Goal: Task Accomplishment & Management: Manage account settings

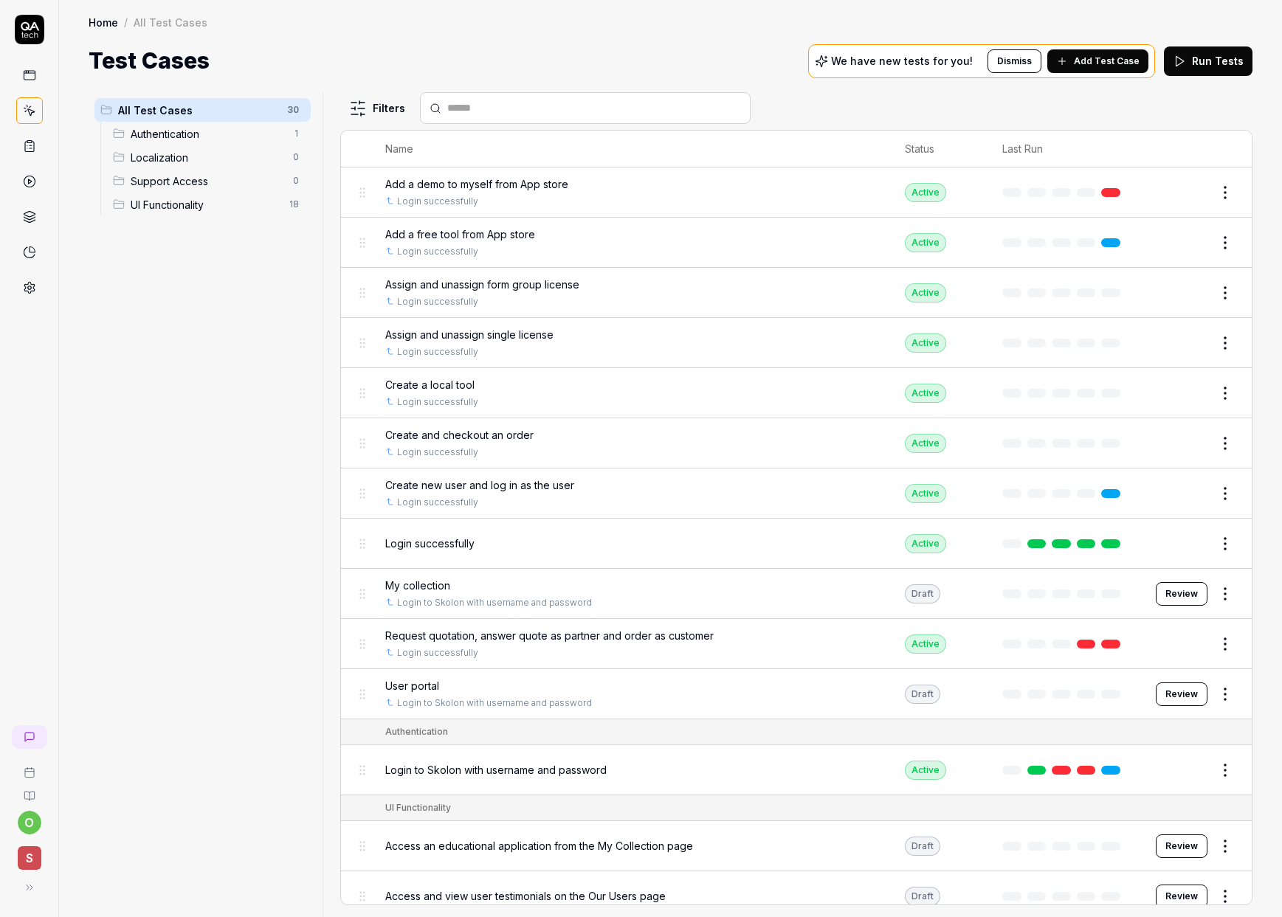
click at [25, 528] on icon at bounding box center [30, 888] width 12 height 12
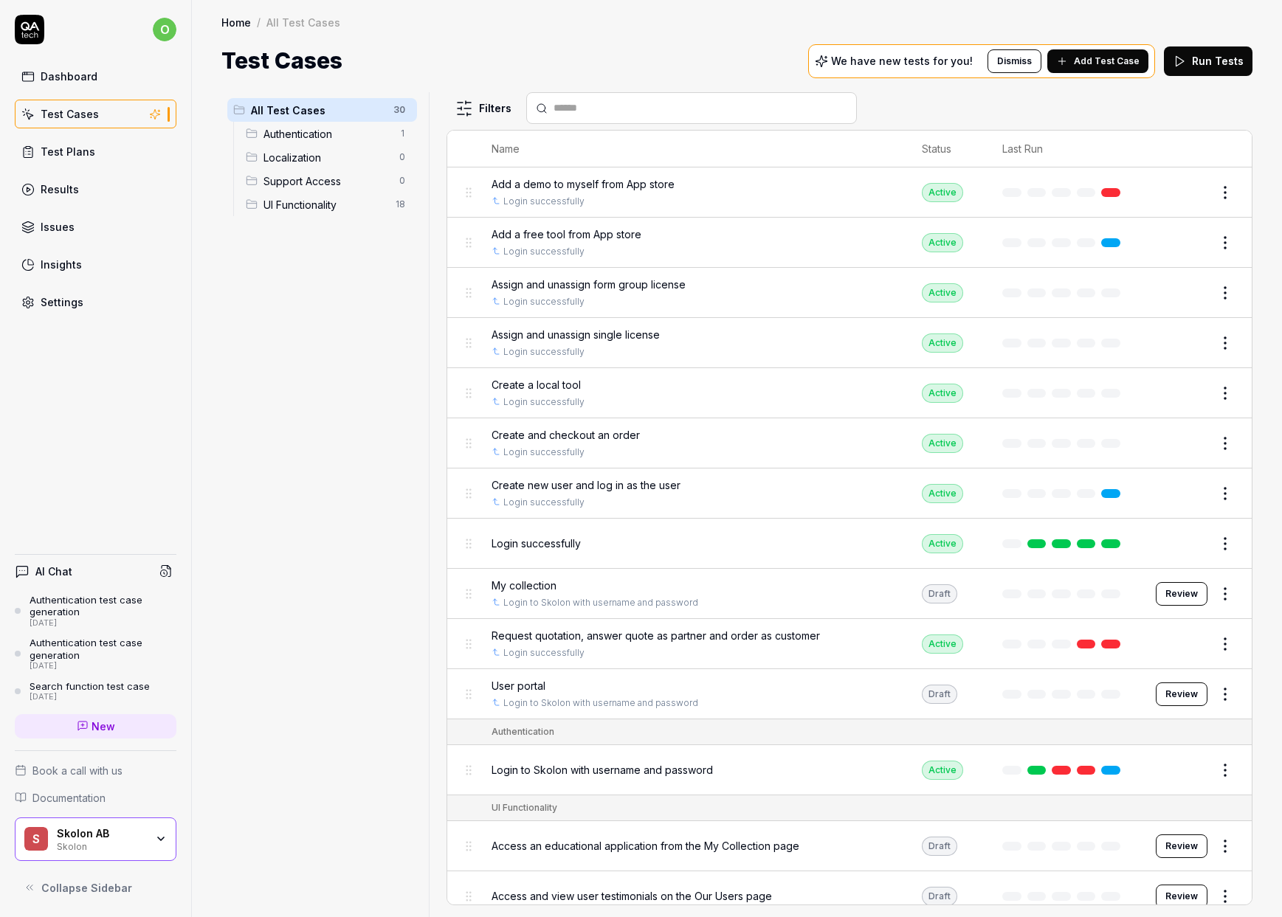
click at [80, 303] on div "Settings" at bounding box center [62, 301] width 43 height 15
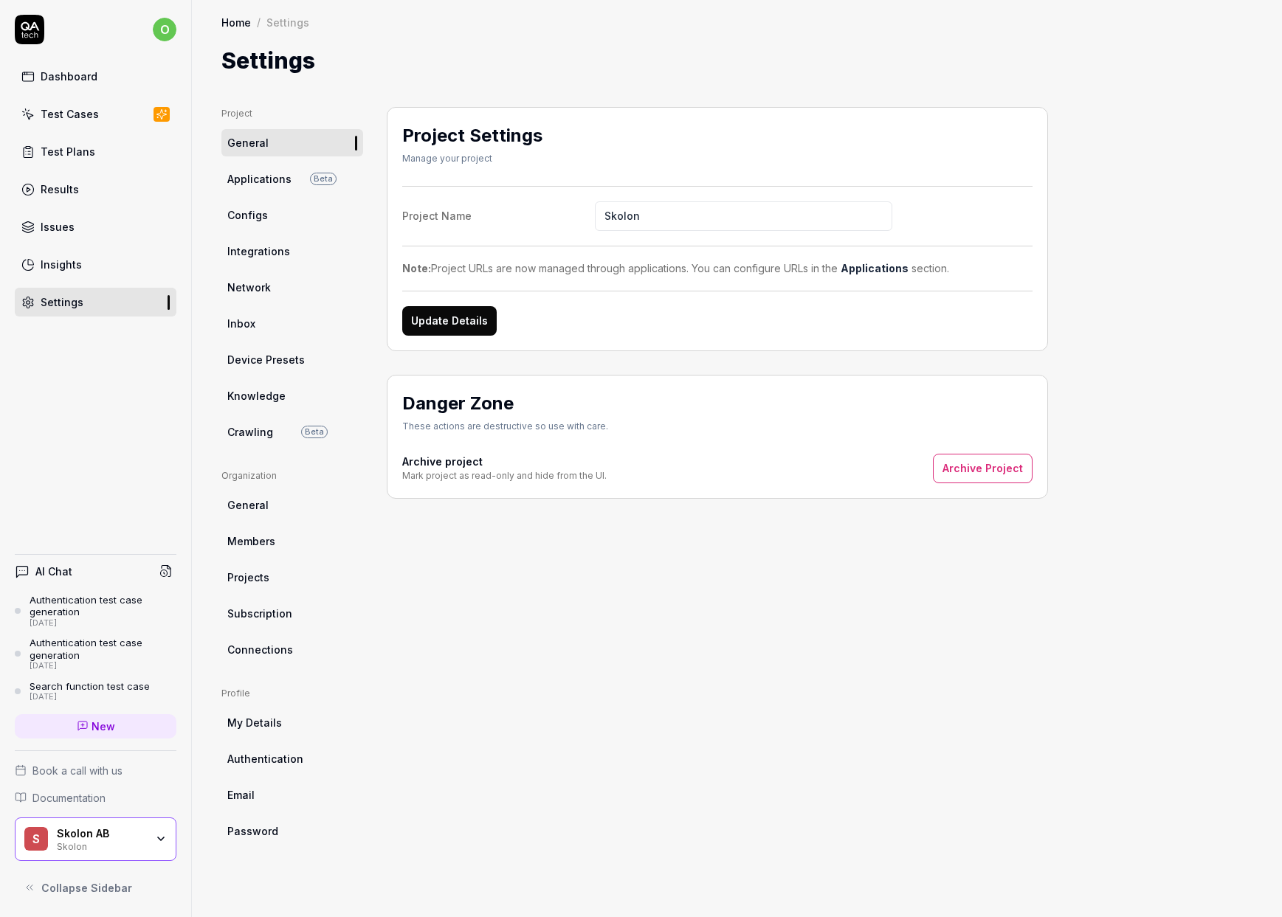
click at [252, 528] on span "Members" at bounding box center [251, 540] width 48 height 15
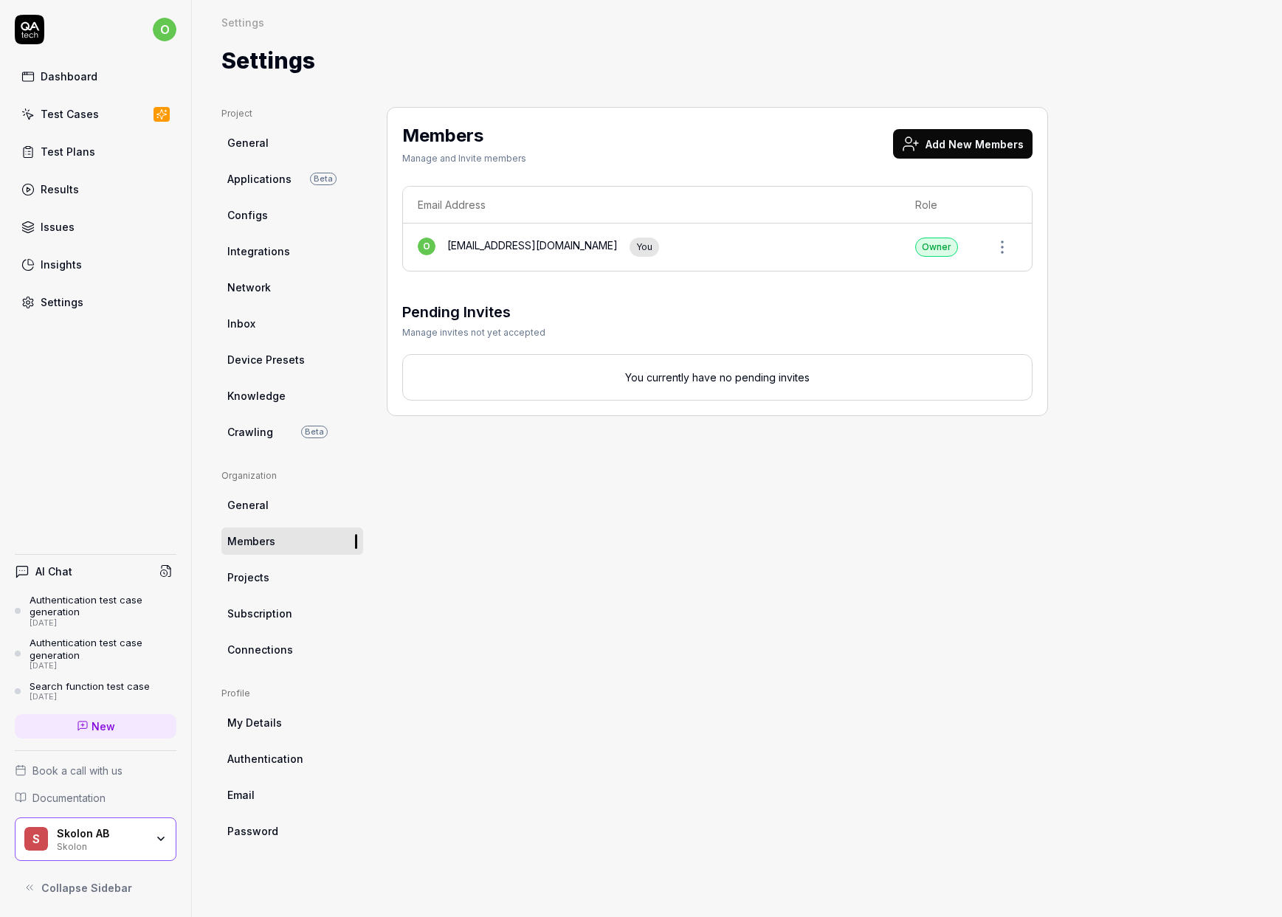
click at [935, 145] on button "Add New Members" at bounding box center [962, 144] width 139 height 30
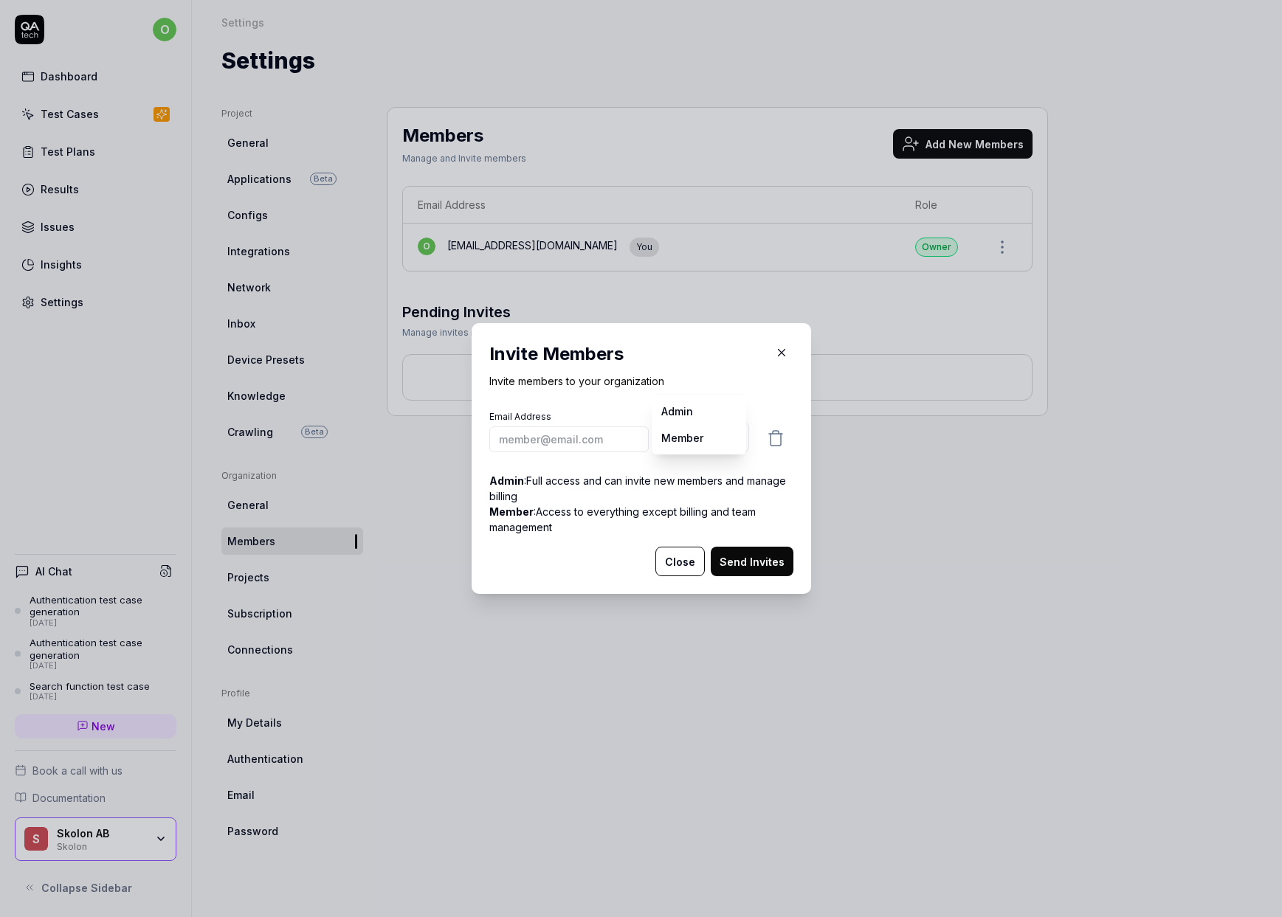
click at [723, 440] on body "o Dashboard Test Cases Test Plans Results Issues Insights Settings AI Chat Auth…" at bounding box center [641, 458] width 1282 height 917
click at [543, 437] on input "email" at bounding box center [568, 439] width 159 height 26
type input "[PERSON_NAME][EMAIL_ADDRESS][DOMAIN_NAME]"
click at [718, 438] on body "o Dashboard Test Cases Test Plans Results Issues Insights Settings AI Chat Auth…" at bounding box center [641, 458] width 1282 height 917
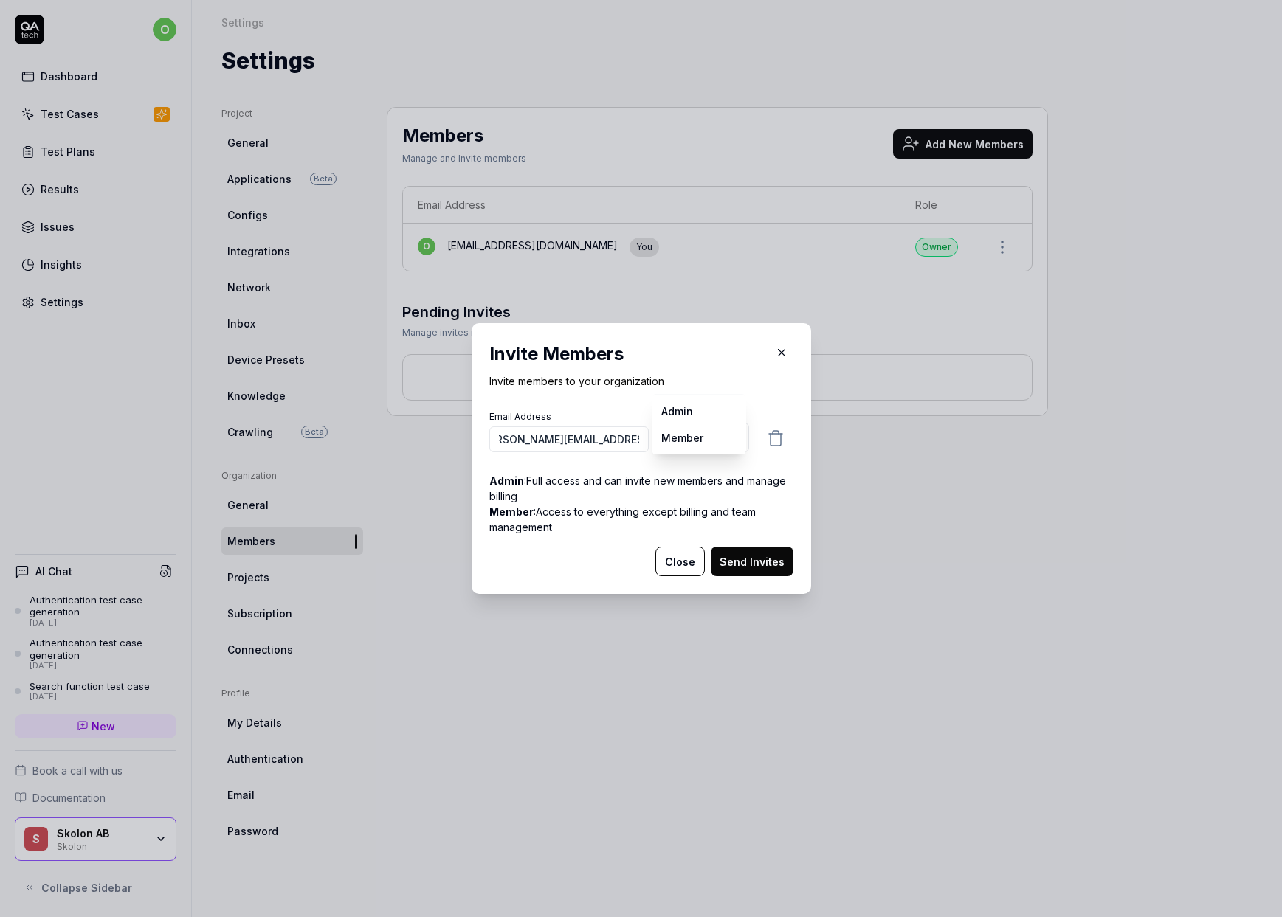
scroll to position [0, 0]
select select "*"
click at [773, 528] on button "Send Invites" at bounding box center [752, 562] width 83 height 30
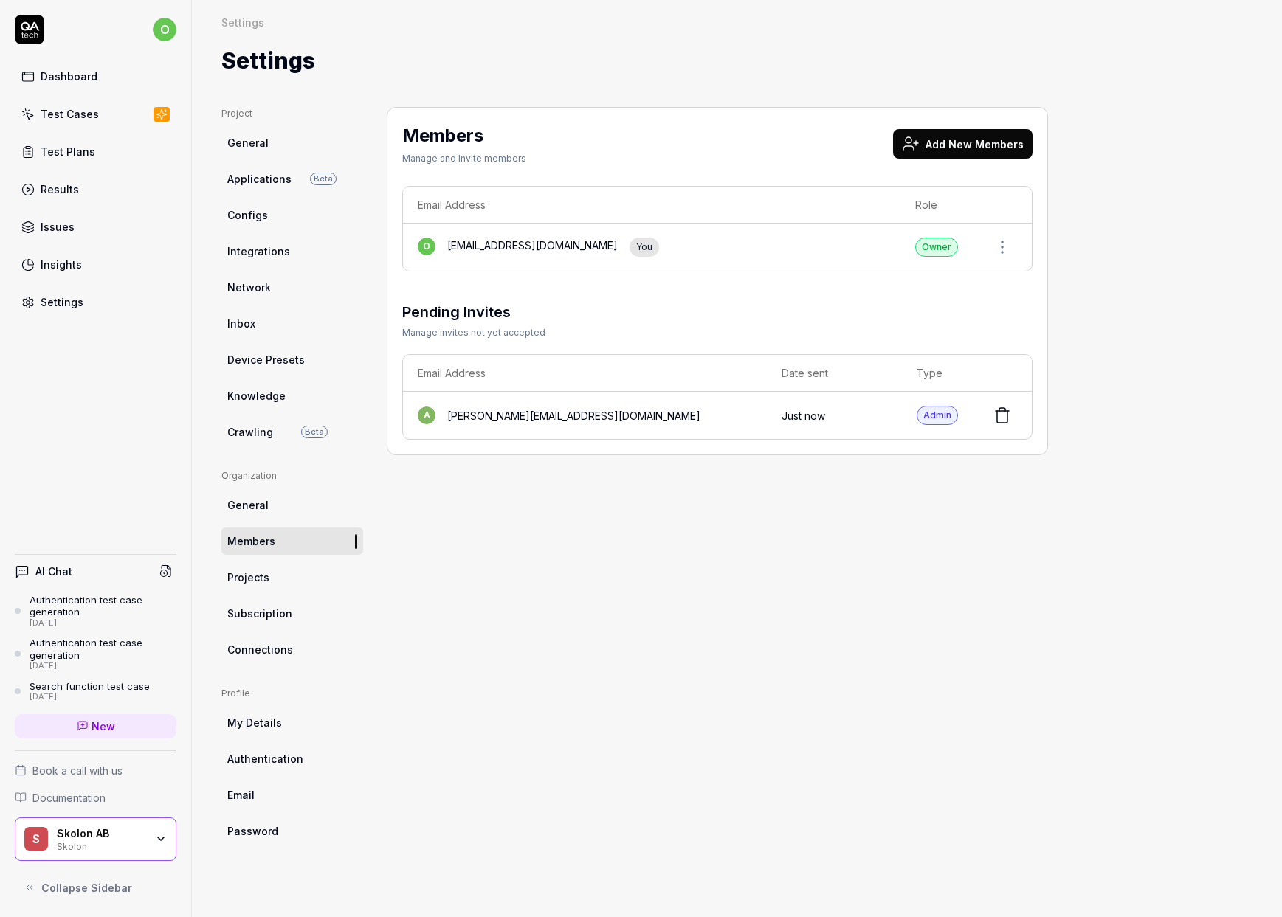
click at [78, 105] on link "Test Cases" at bounding box center [96, 114] width 162 height 29
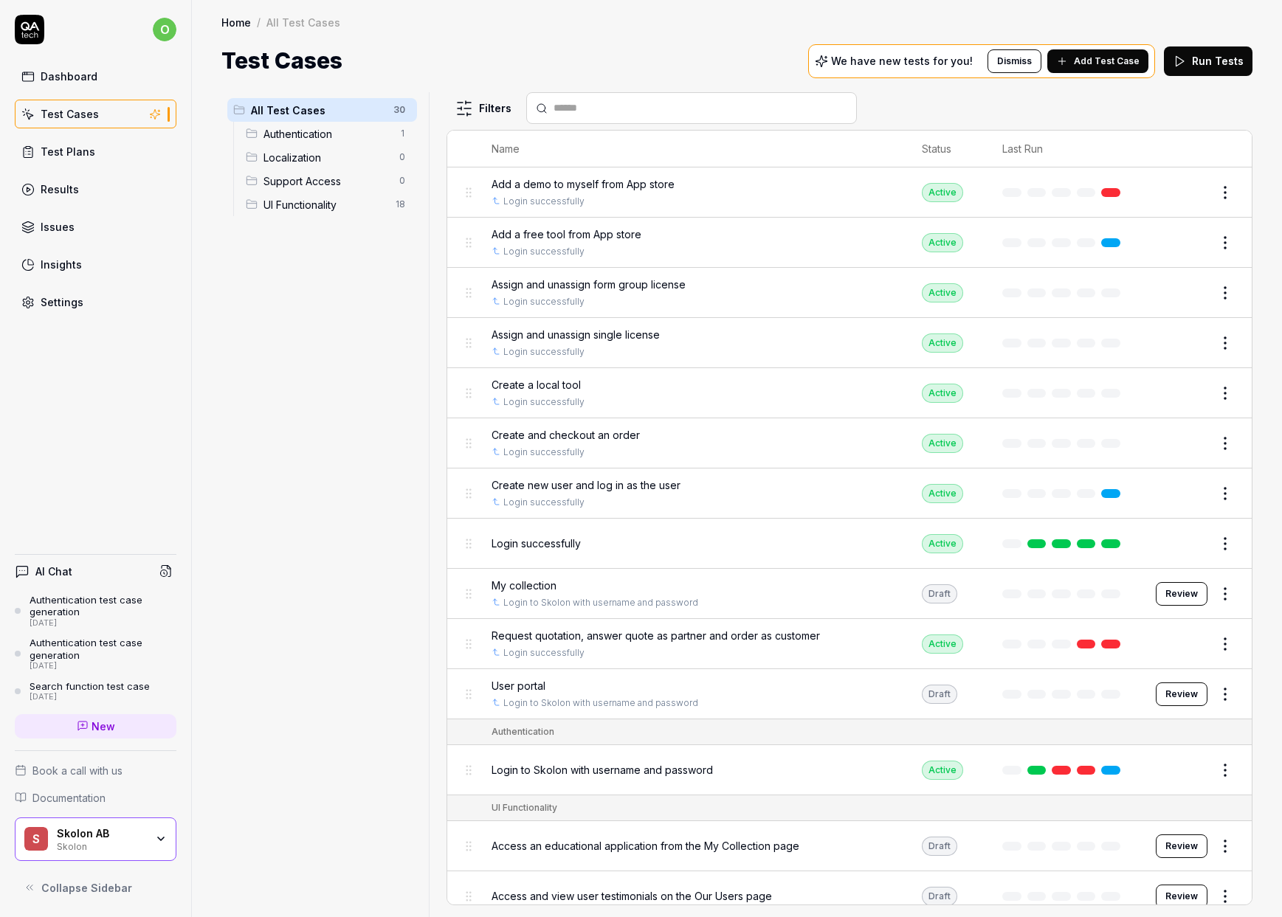
click at [719, 191] on div "Add a demo to myself from App store" at bounding box center [691, 183] width 401 height 15
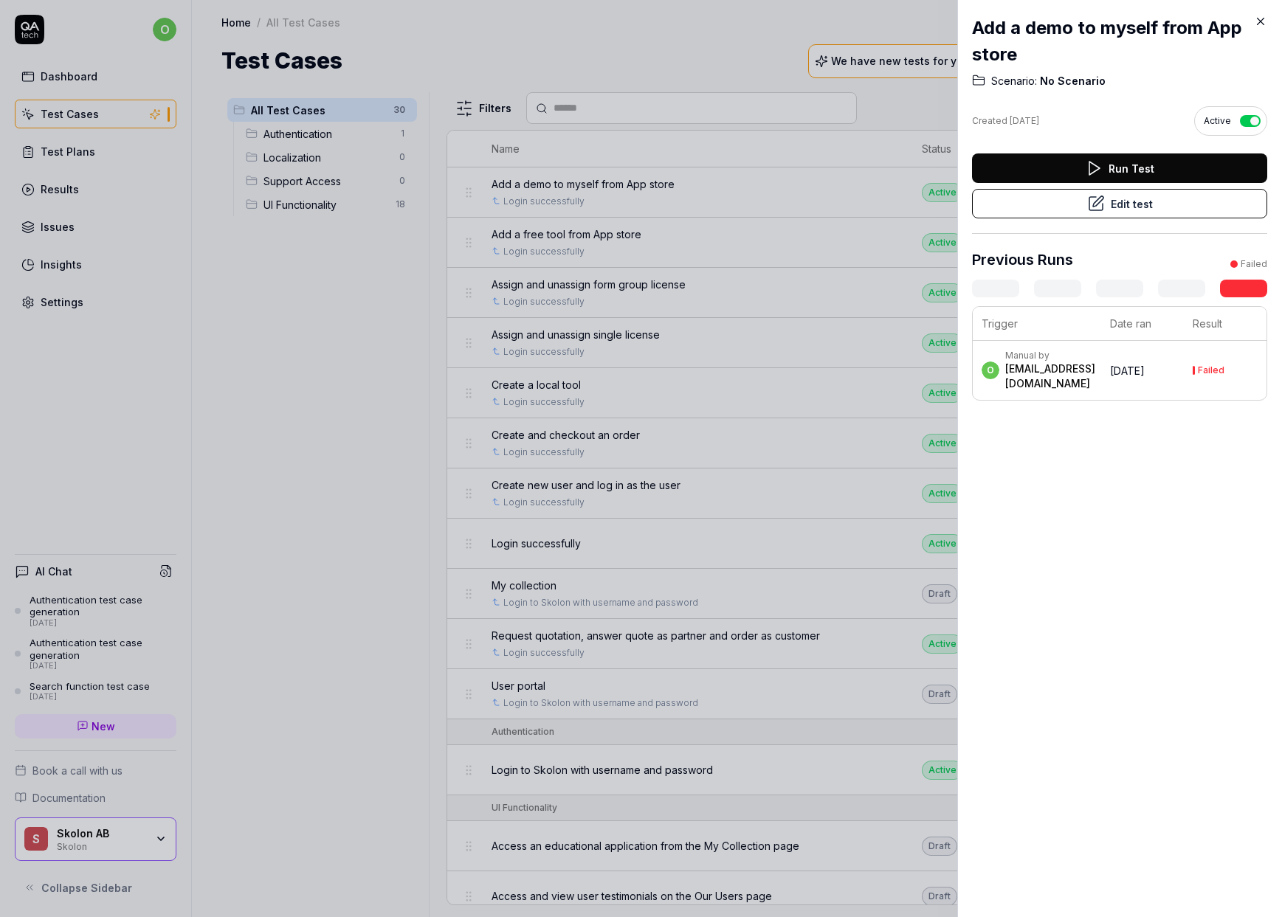
click at [1060, 203] on button "Edit test" at bounding box center [1119, 204] width 295 height 30
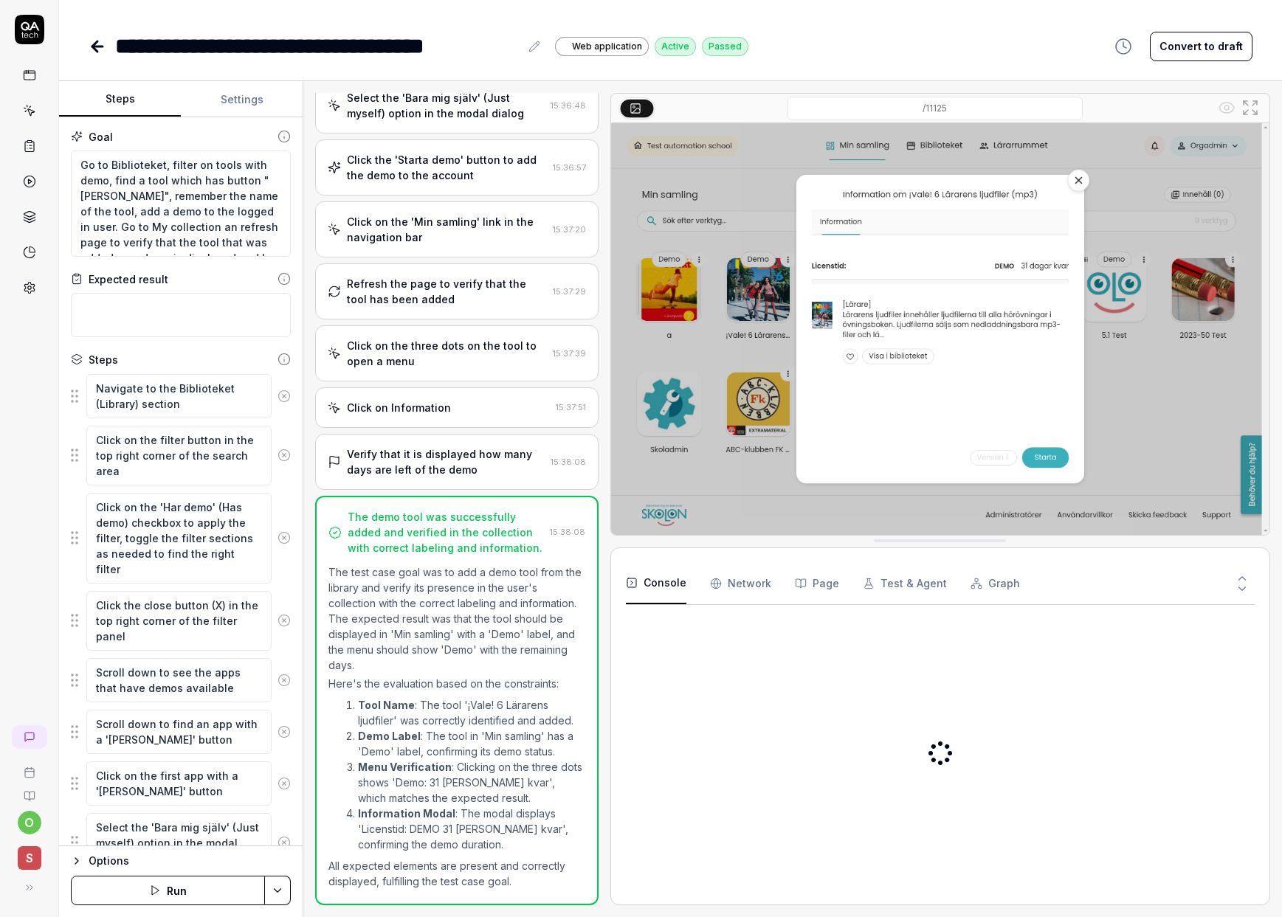
scroll to position [487, 0]
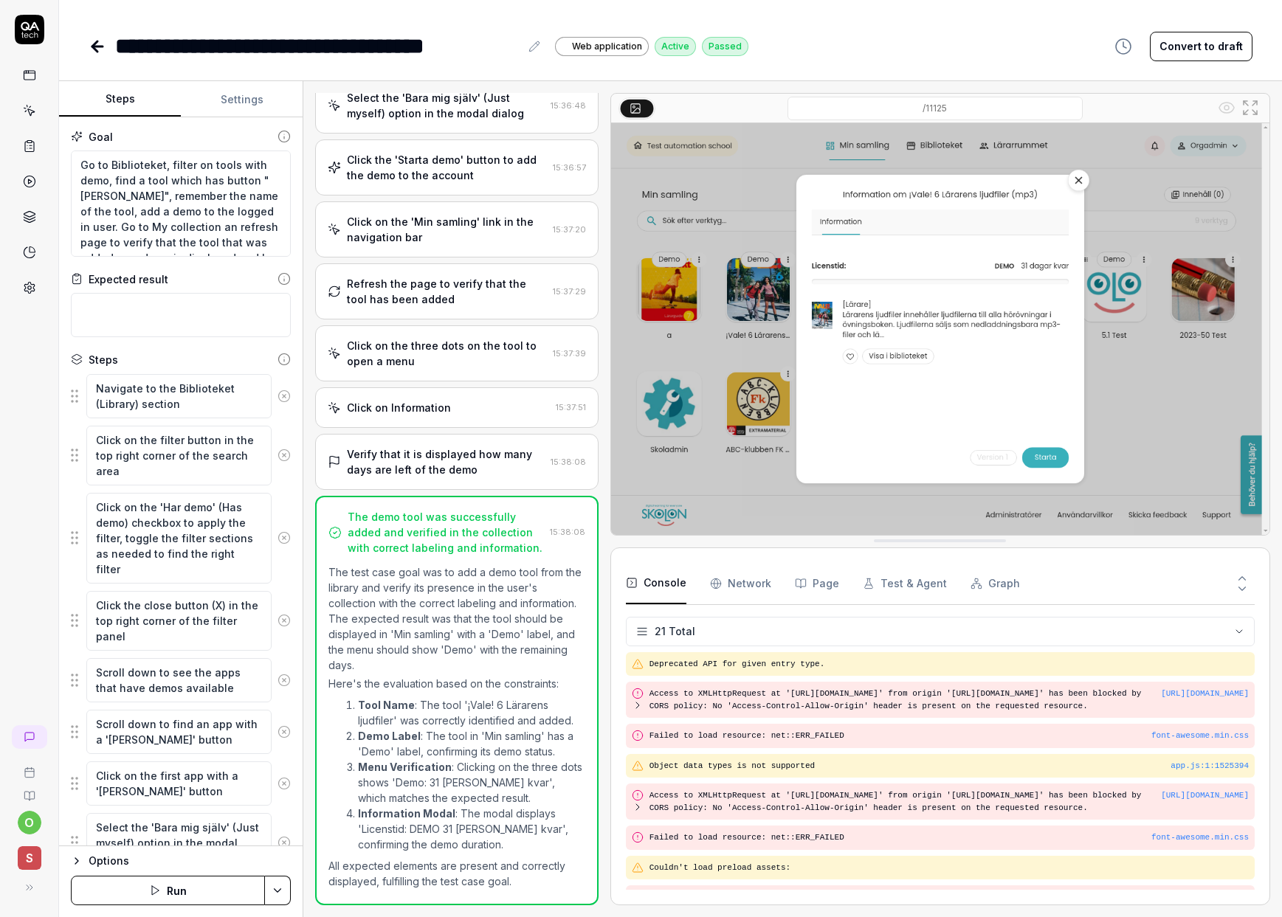
scroll to position [481, 0]
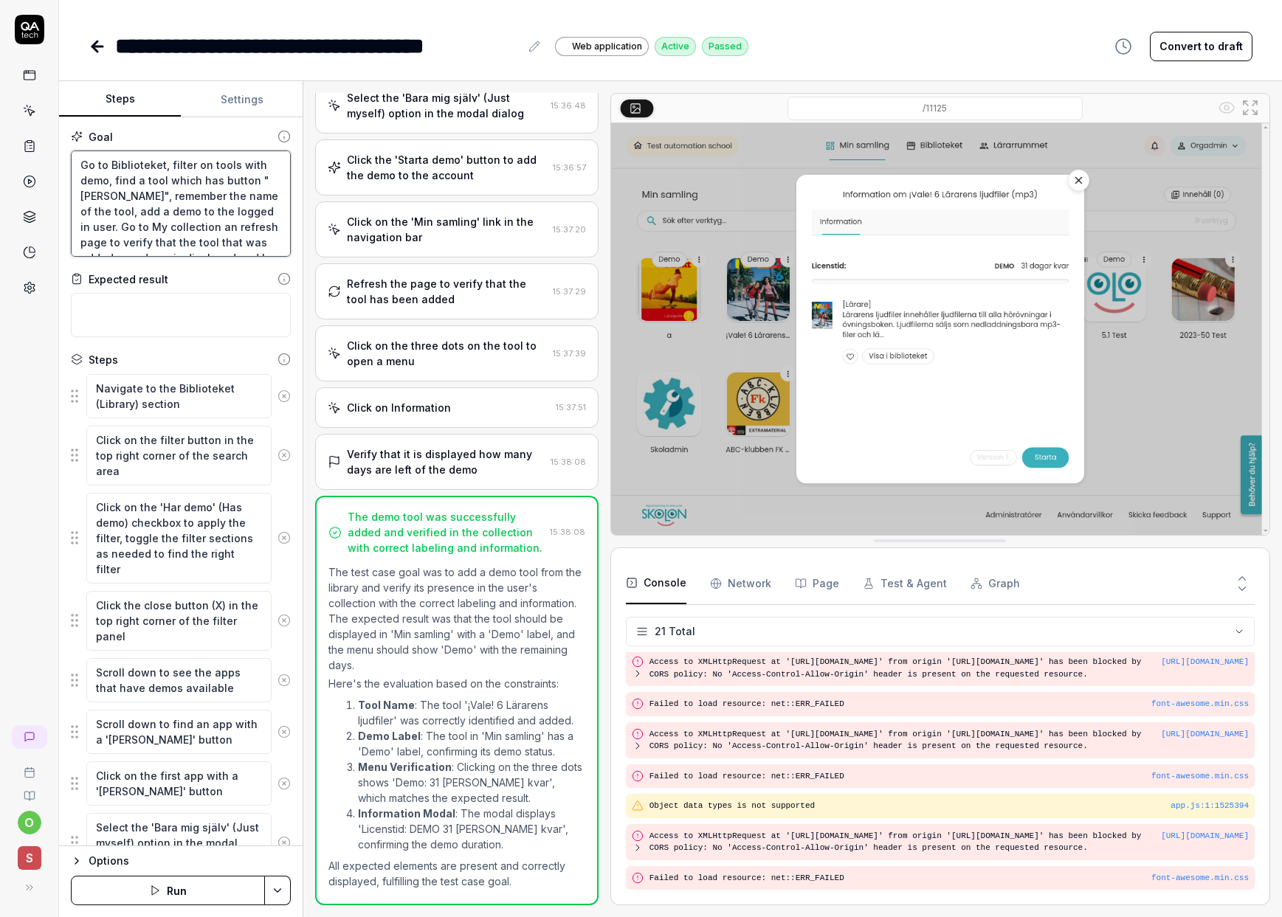
click at [278, 179] on textarea "Go to Biblioteket, filter on tools with demo, find a tool which has button "[PE…" at bounding box center [181, 204] width 220 height 106
click at [273, 528] on html "**********" at bounding box center [641, 458] width 1282 height 917
click at [104, 43] on html "**********" at bounding box center [641, 458] width 1282 height 917
click at [97, 46] on icon at bounding box center [97, 46] width 10 height 0
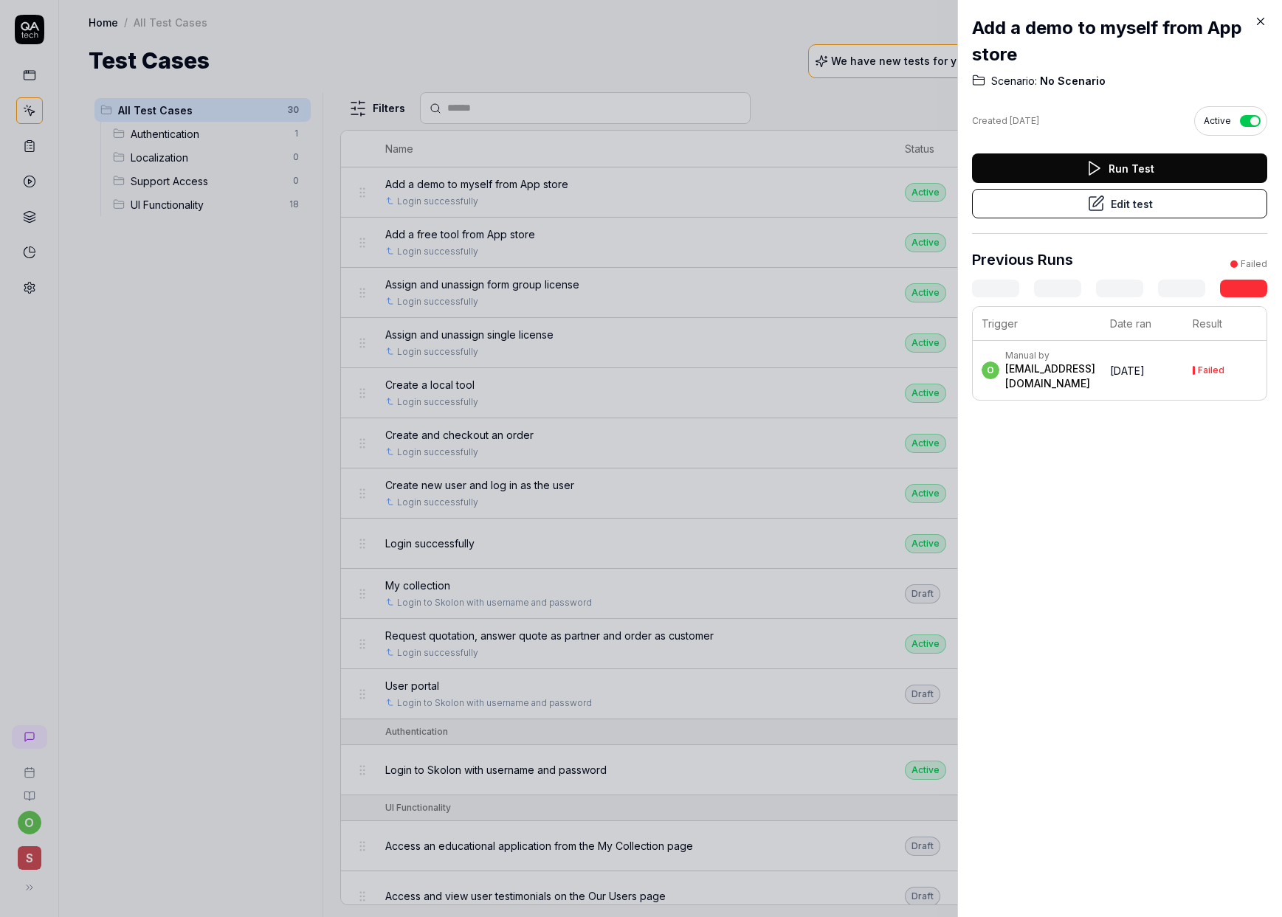
click at [1060, 21] on icon at bounding box center [1260, 21] width 7 height 7
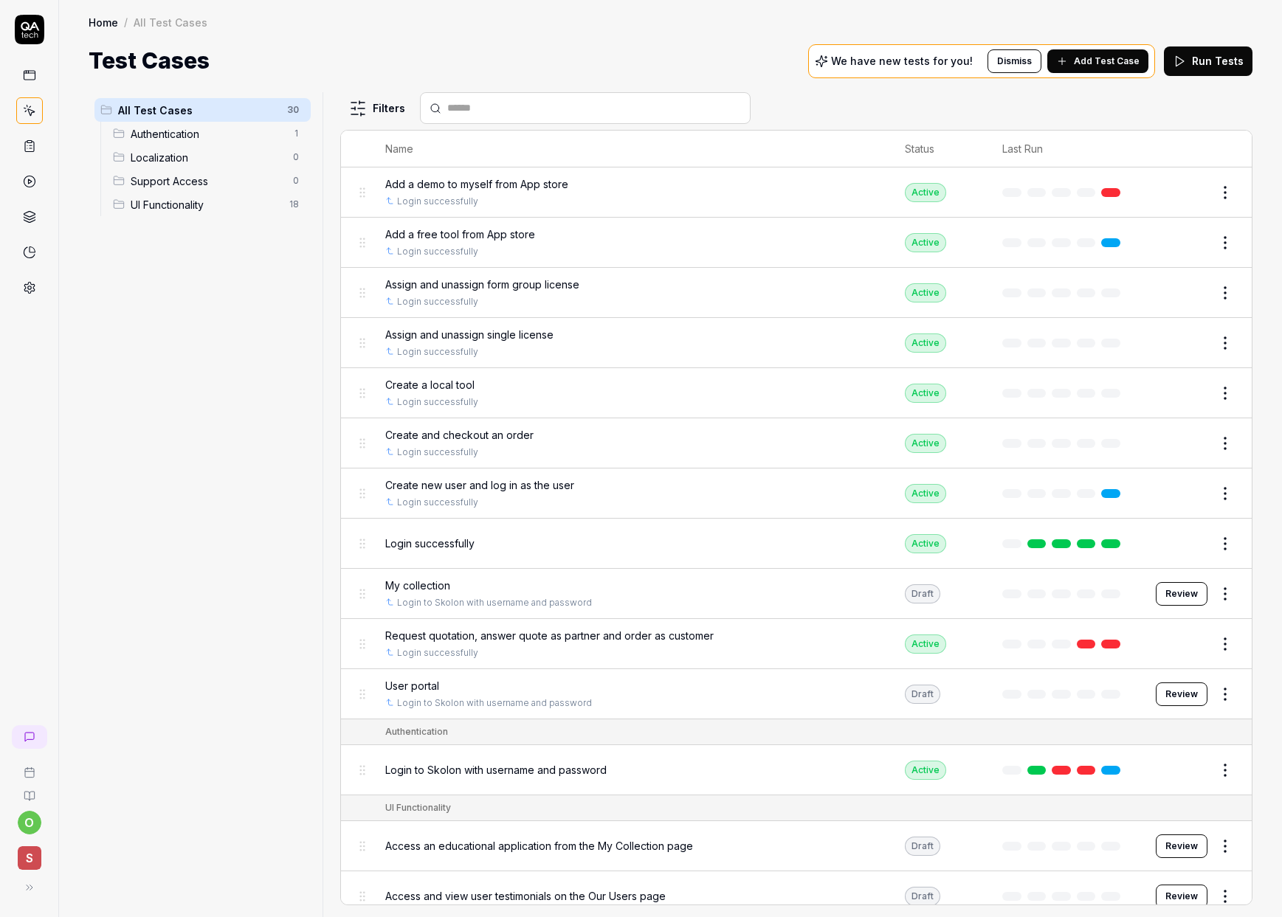
click at [1060, 189] on button "Edit" at bounding box center [1189, 193] width 35 height 24
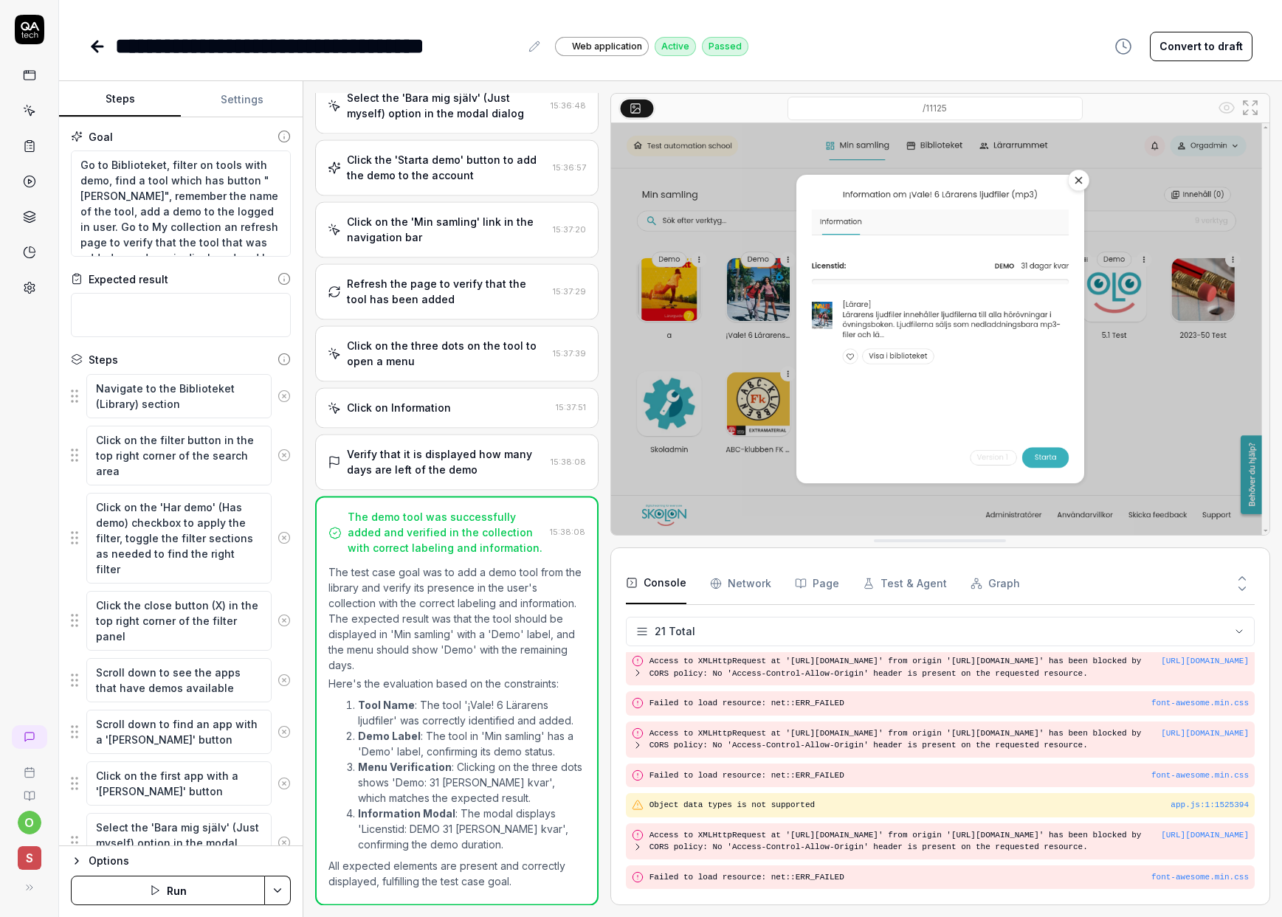
scroll to position [487, 0]
type textarea "*"
click at [97, 48] on icon at bounding box center [98, 47] width 18 height 18
